Goal: Find specific page/section: Find specific page/section

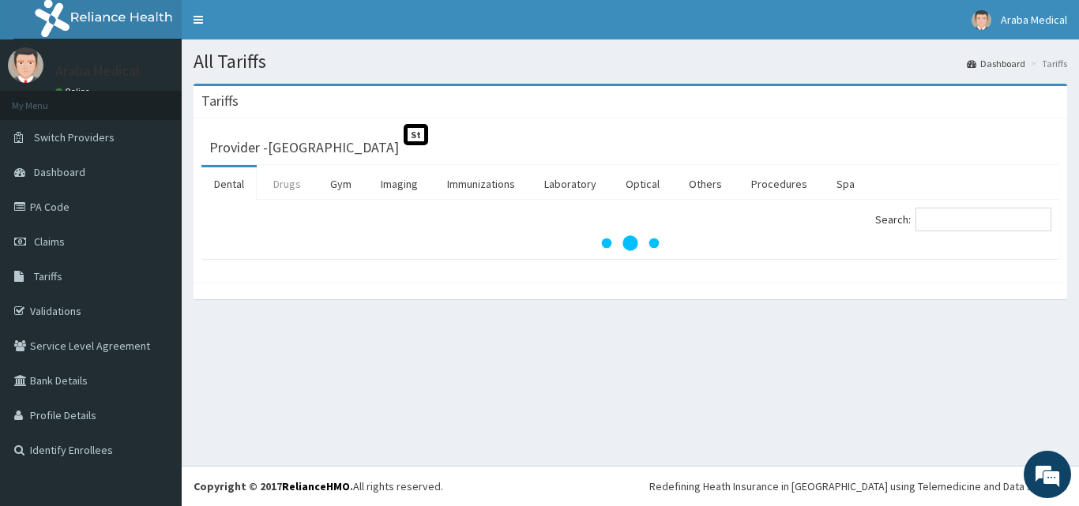
click at [292, 174] on link "Drugs" at bounding box center [287, 184] width 53 height 33
click at [958, 218] on input "Search:" at bounding box center [984, 220] width 136 height 24
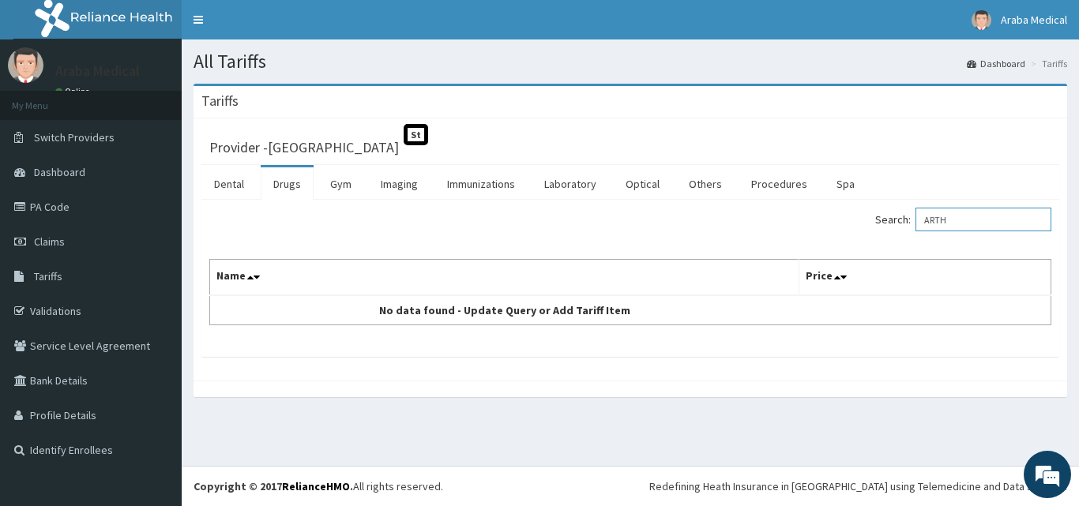
click at [966, 216] on input "ARTH" at bounding box center [984, 220] width 136 height 24
drag, startPoint x: 968, startPoint y: 221, endPoint x: 873, endPoint y: 219, distance: 94.8
click at [874, 219] on div "Search: ARTH" at bounding box center [846, 222] width 409 height 28
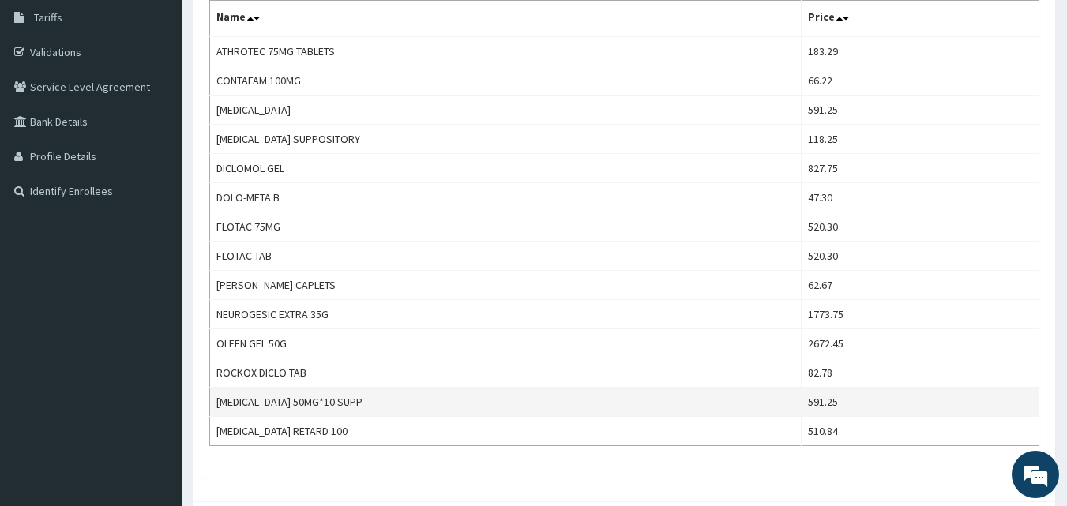
scroll to position [102, 0]
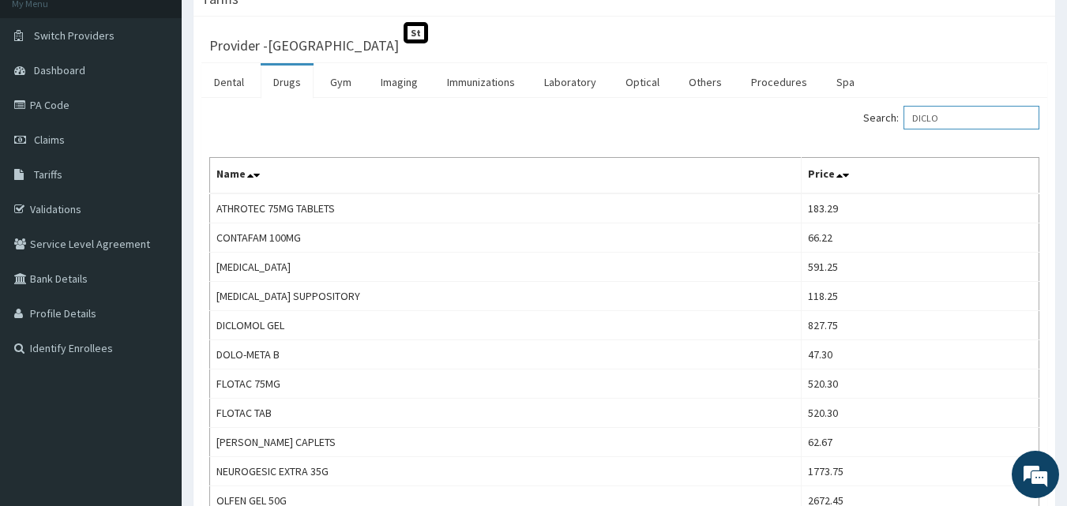
drag, startPoint x: 935, startPoint y: 118, endPoint x: 826, endPoint y: 117, distance: 109.0
click at [826, 117] on div "Search: DICLO" at bounding box center [839, 120] width 404 height 28
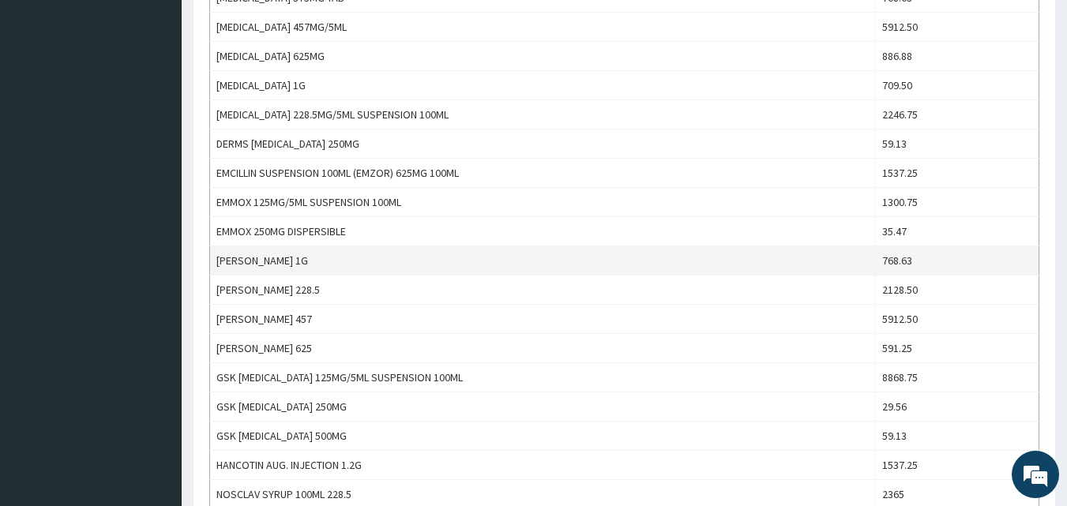
scroll to position [632, 0]
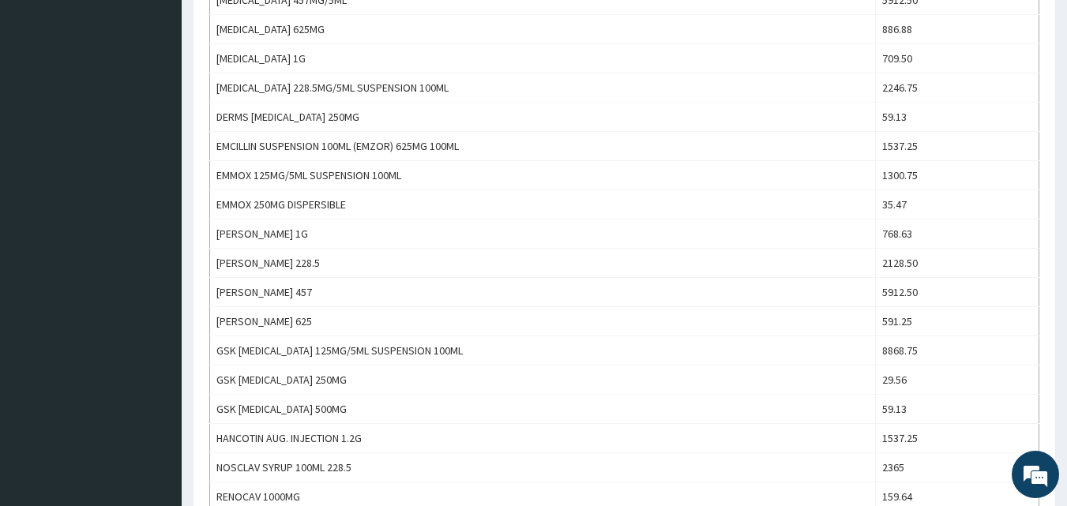
type input "AMOX"
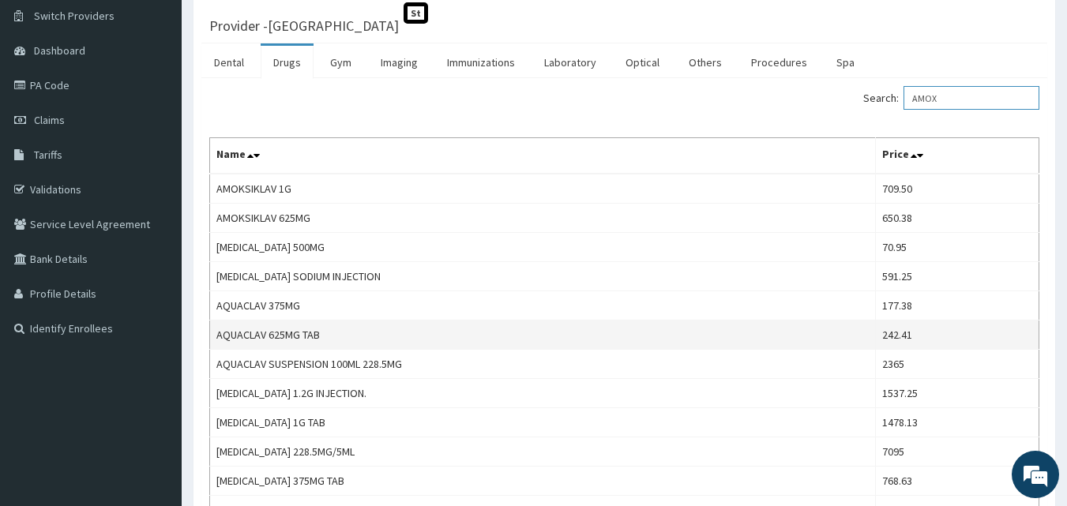
scroll to position [0, 0]
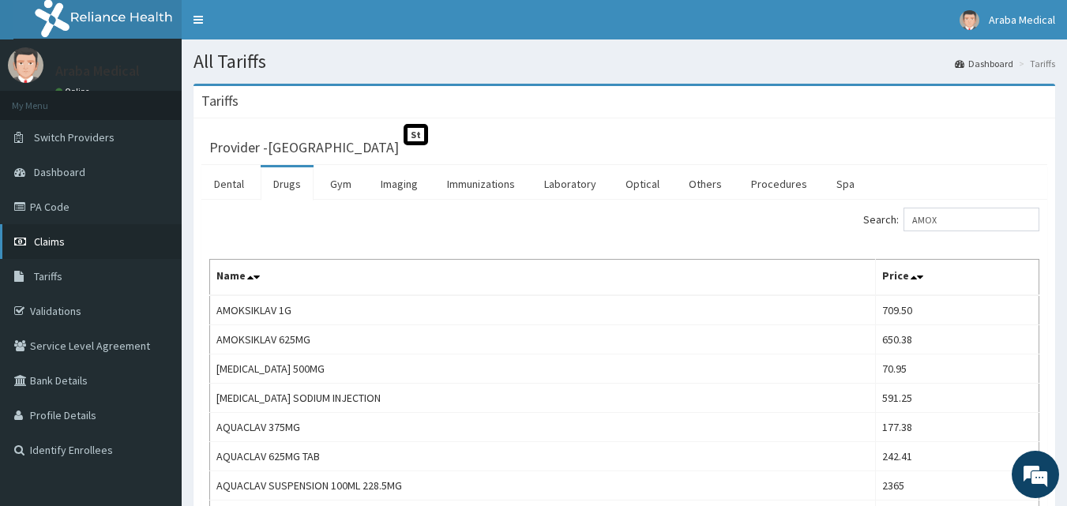
click at [66, 247] on link "Claims" at bounding box center [91, 241] width 182 height 35
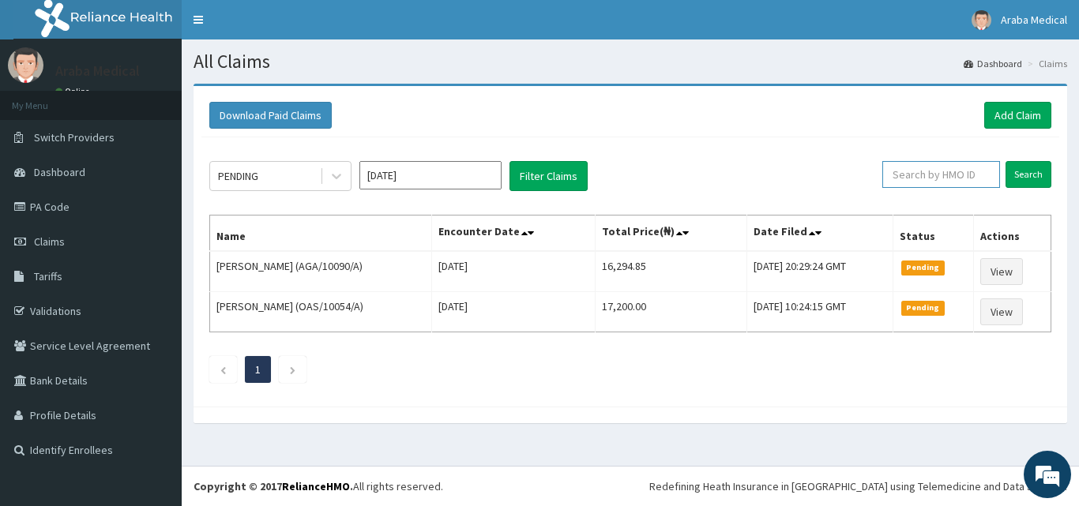
click at [922, 183] on input "text" at bounding box center [942, 174] width 118 height 27
click at [914, 175] on input "text" at bounding box center [942, 174] width 118 height 27
drag, startPoint x: 930, startPoint y: 175, endPoint x: 850, endPoint y: 176, distance: 79.8
click at [850, 176] on div "PENDING Sep 2025 Filter Claims VFP/10001/A Search" at bounding box center [630, 176] width 842 height 30
type input "OHT/11677/A"
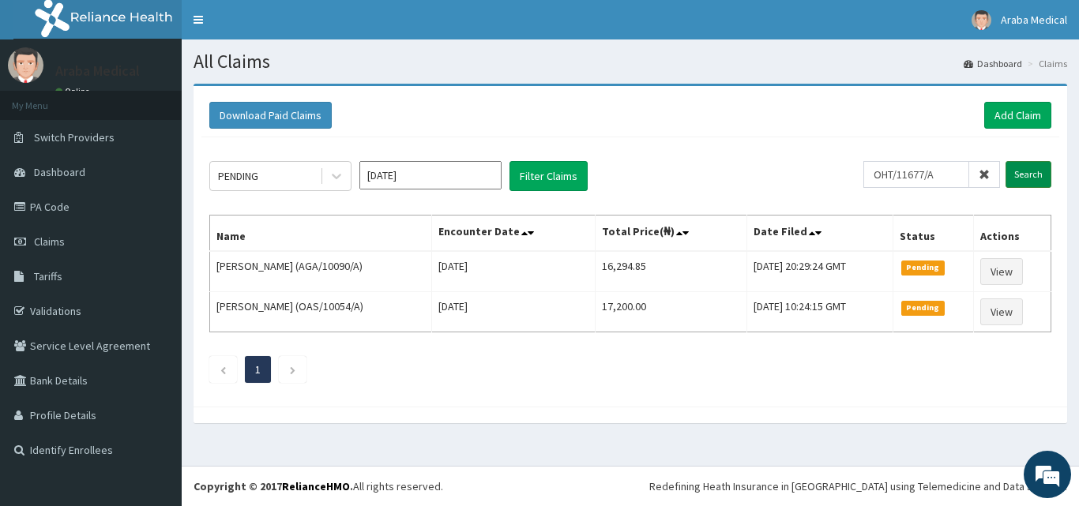
click at [1015, 169] on input "Search" at bounding box center [1029, 174] width 46 height 27
